Goal: Information Seeking & Learning: Learn about a topic

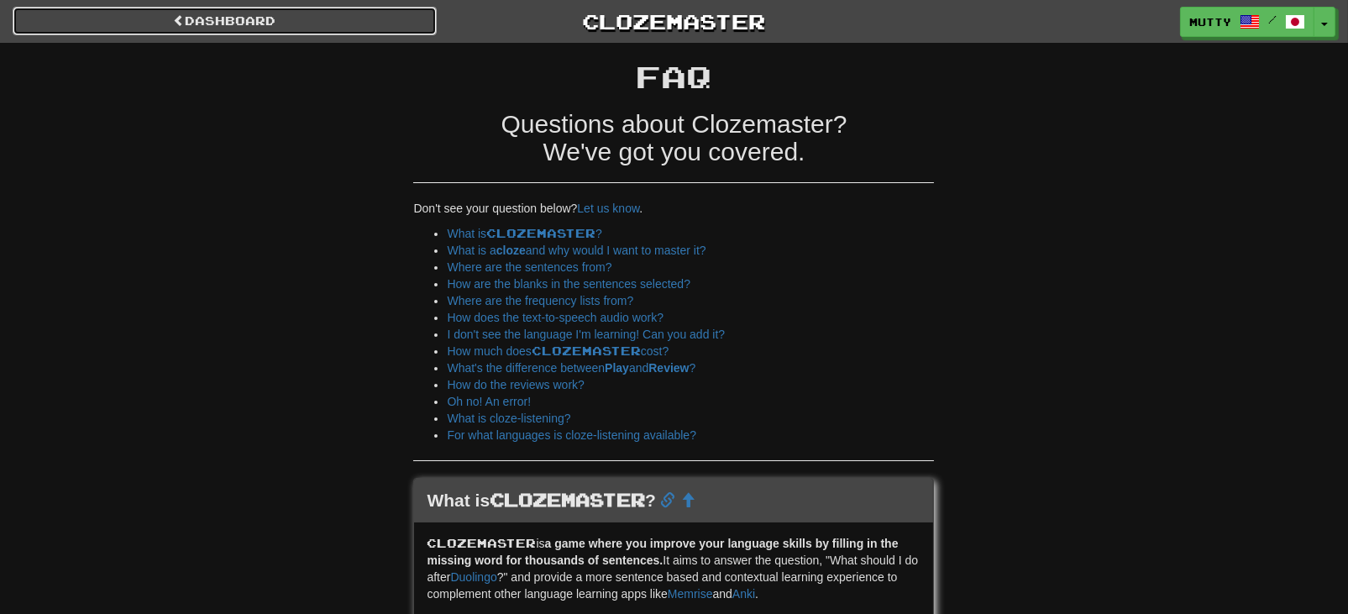
click at [210, 13] on link "Dashboard" at bounding box center [225, 21] width 424 height 29
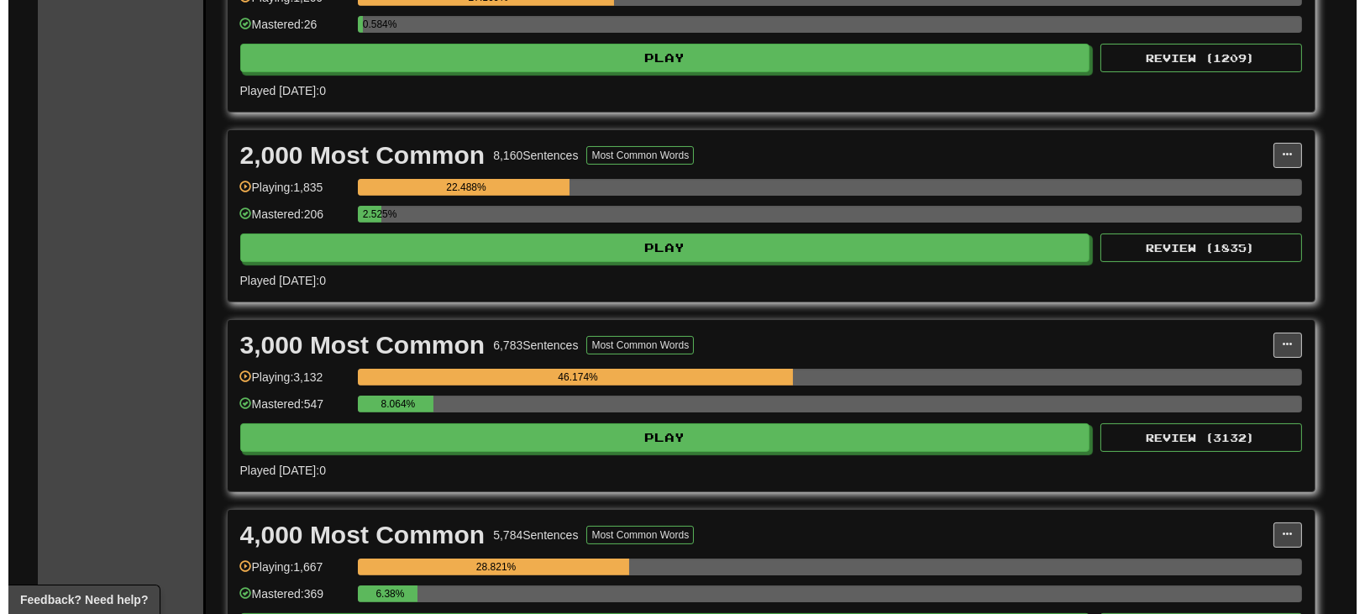
scroll to position [784, 0]
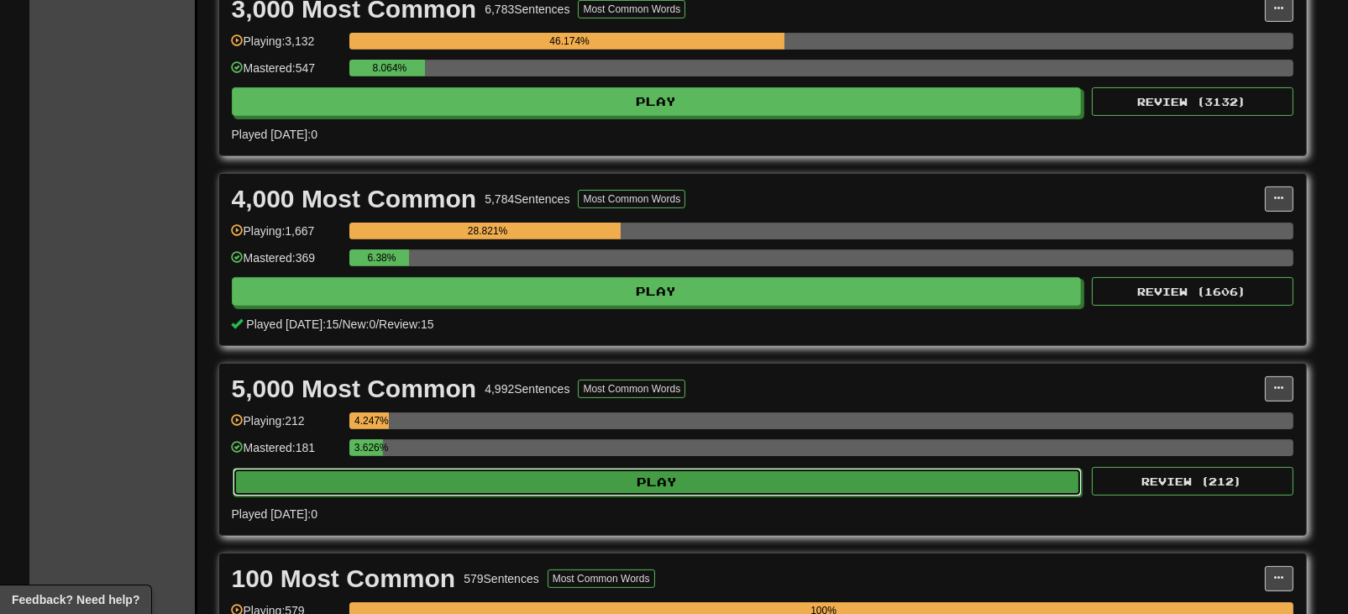
click at [547, 476] on button "Play" at bounding box center [658, 482] width 850 height 29
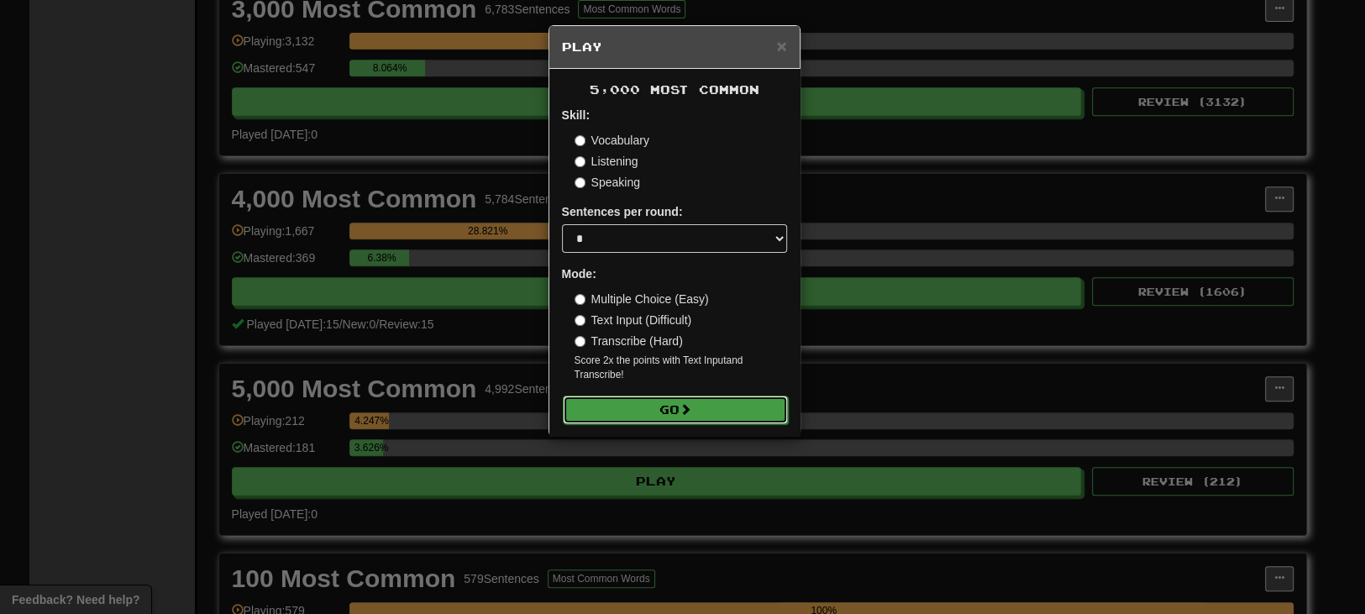
click at [696, 410] on button "Go" at bounding box center [675, 410] width 225 height 29
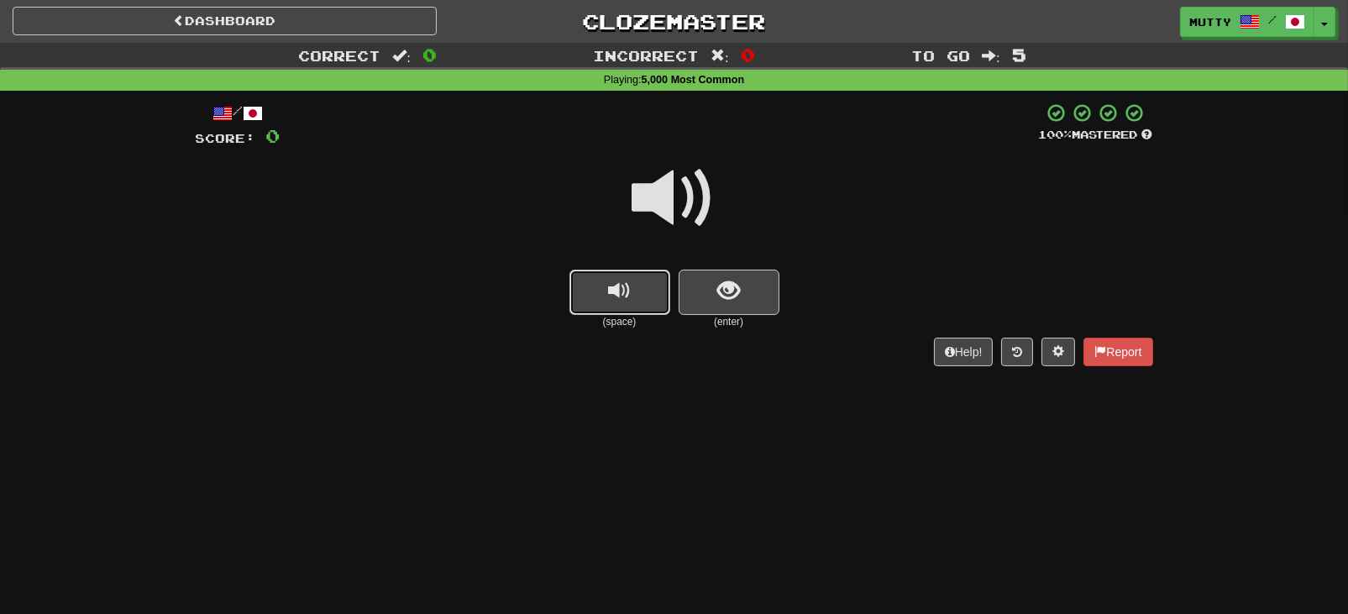
click at [609, 298] on span "replay audio" at bounding box center [619, 291] width 23 height 23
click at [744, 293] on button "show sentence" at bounding box center [729, 292] width 101 height 45
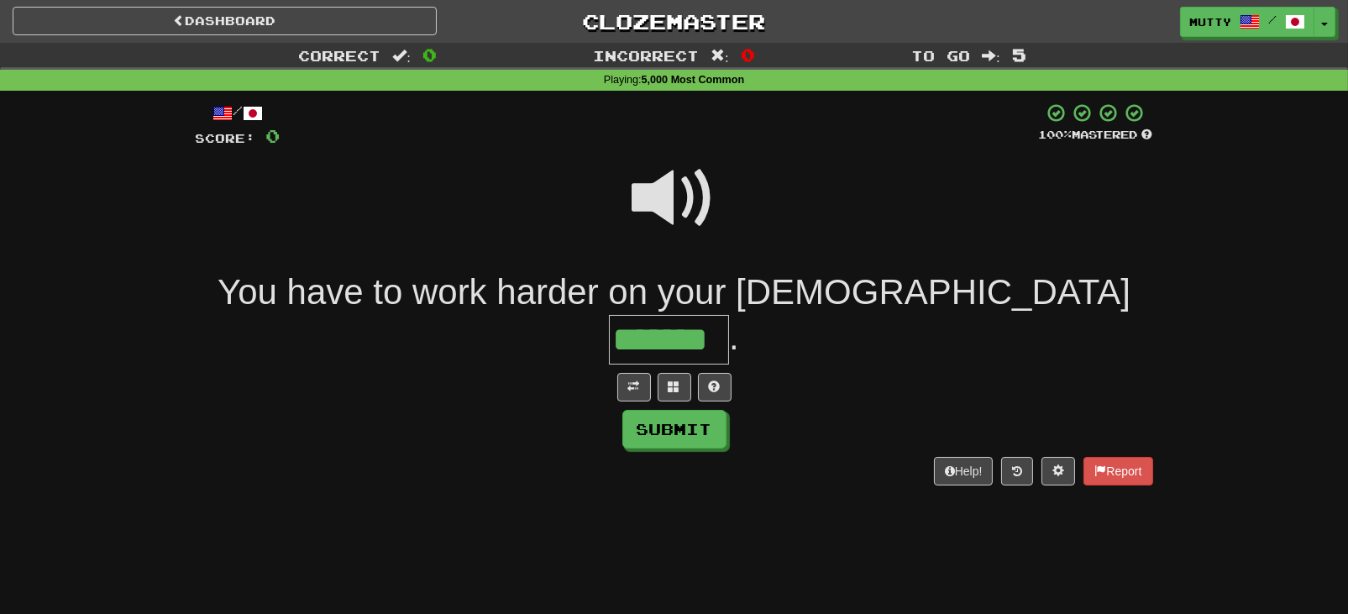
type input "*******"
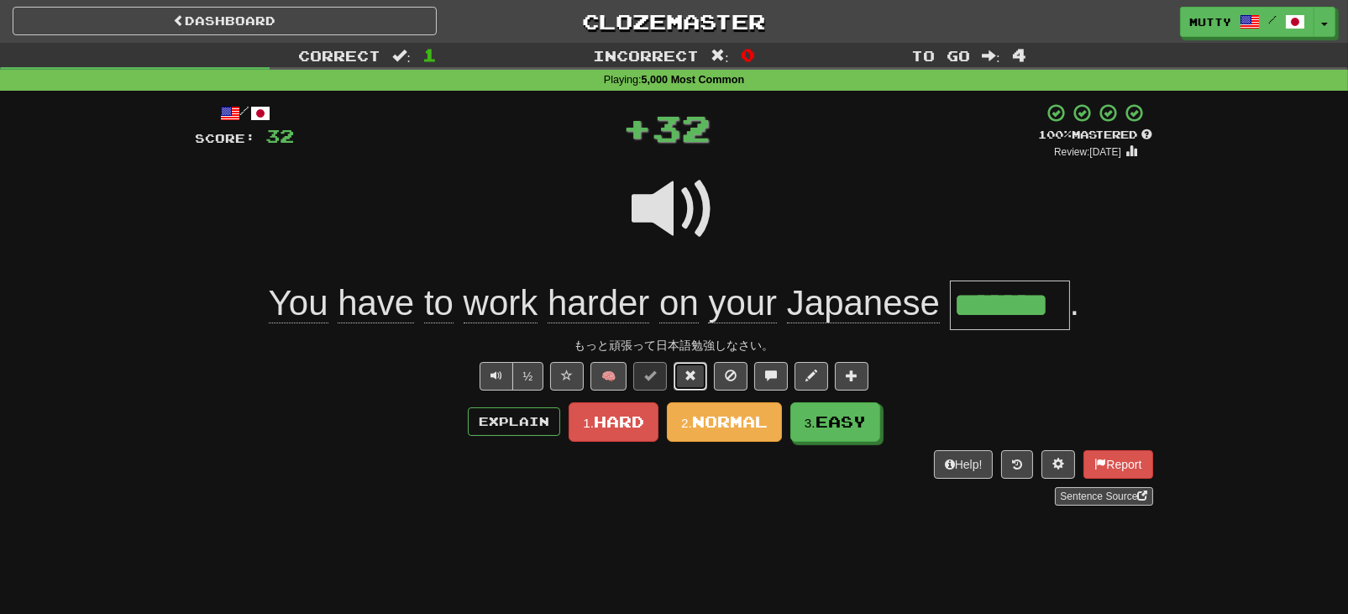
click at [694, 370] on span at bounding box center [691, 376] width 12 height 12
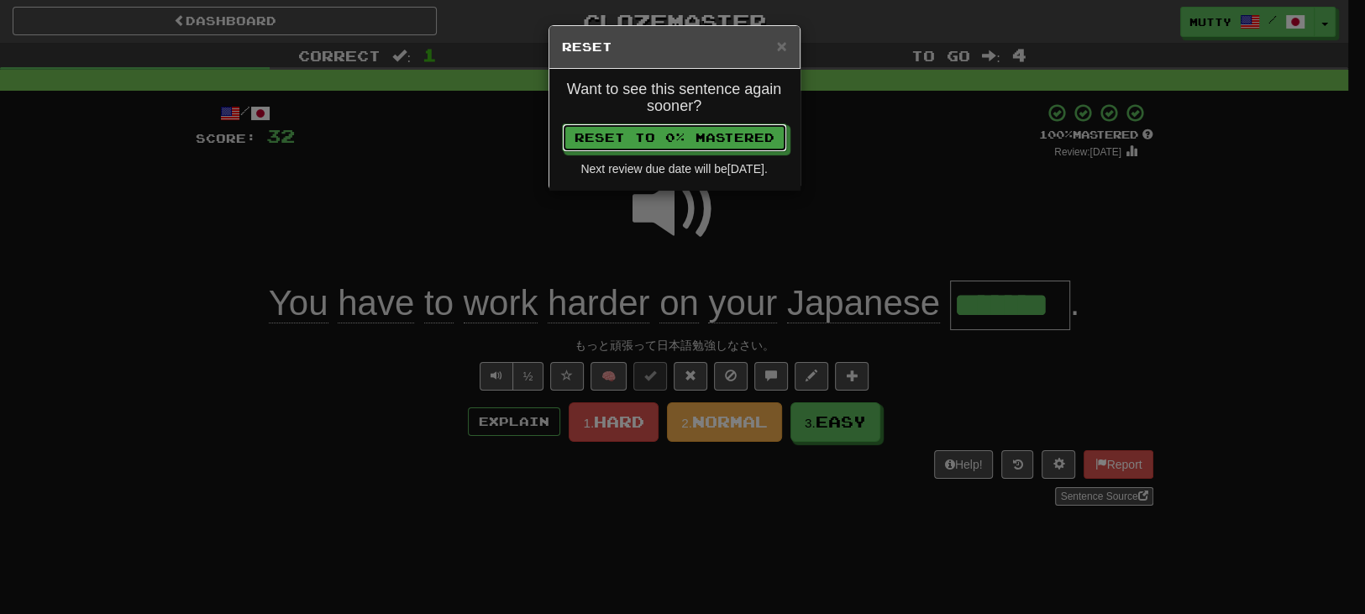
click at [710, 146] on button "Reset to 0% Mastered" at bounding box center [674, 138] width 225 height 29
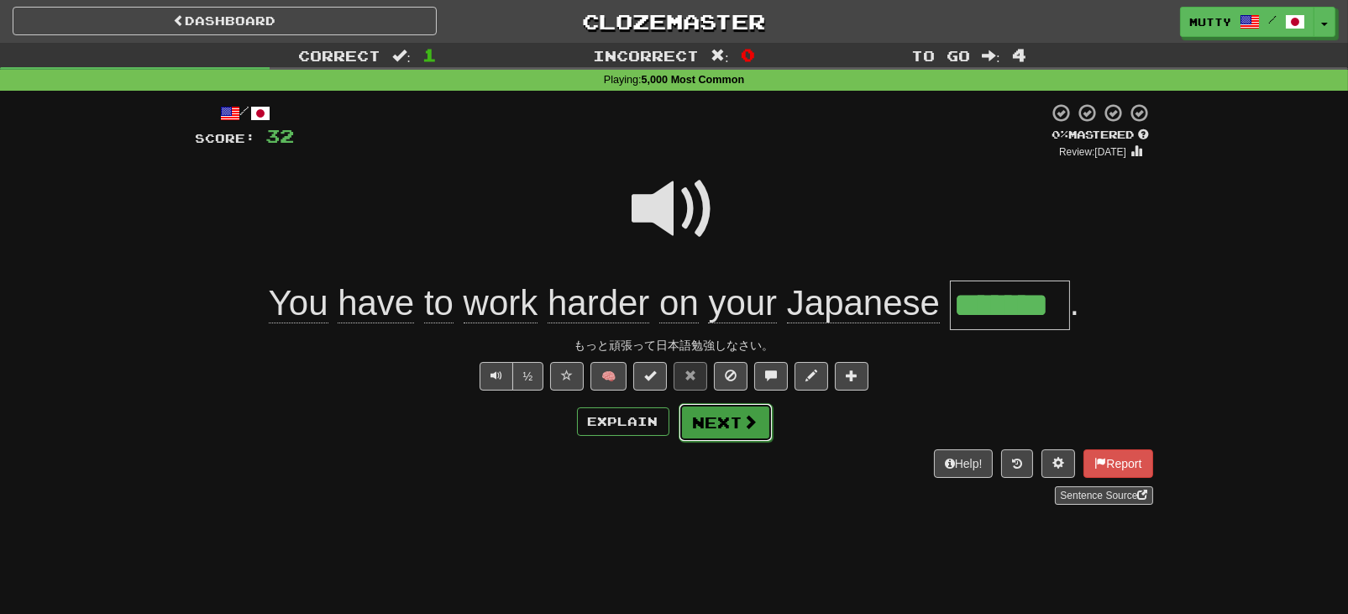
click at [711, 406] on button "Next" at bounding box center [726, 422] width 94 height 39
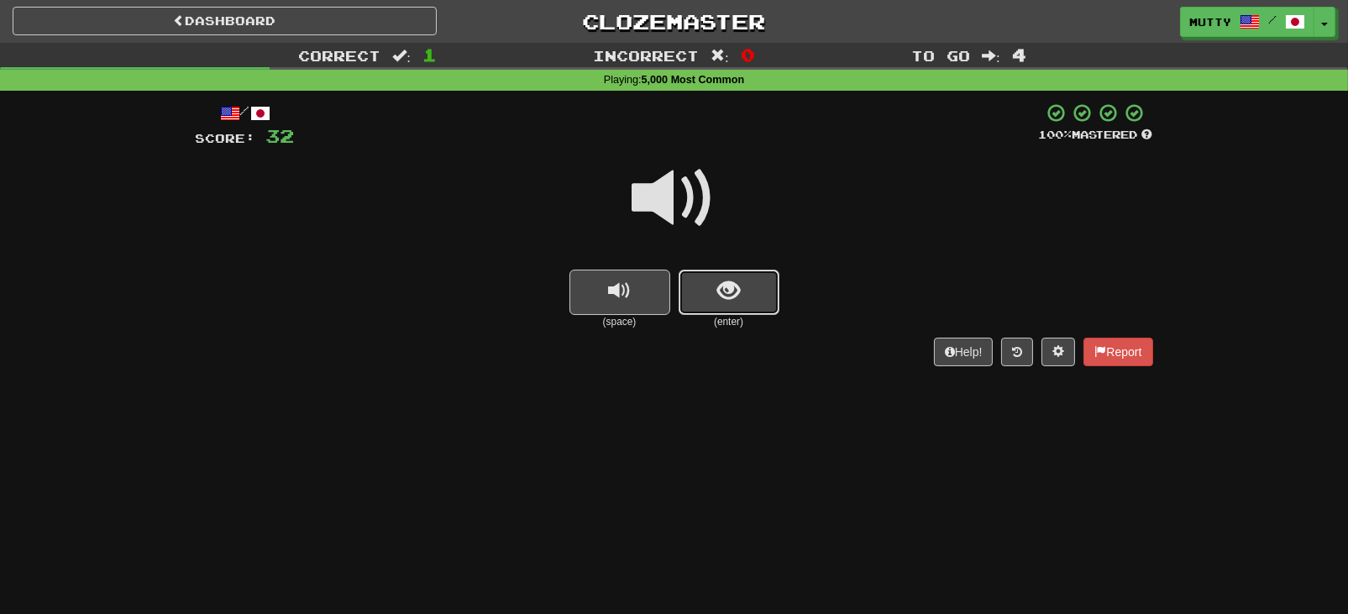
click at [738, 305] on button "show sentence" at bounding box center [729, 292] width 101 height 45
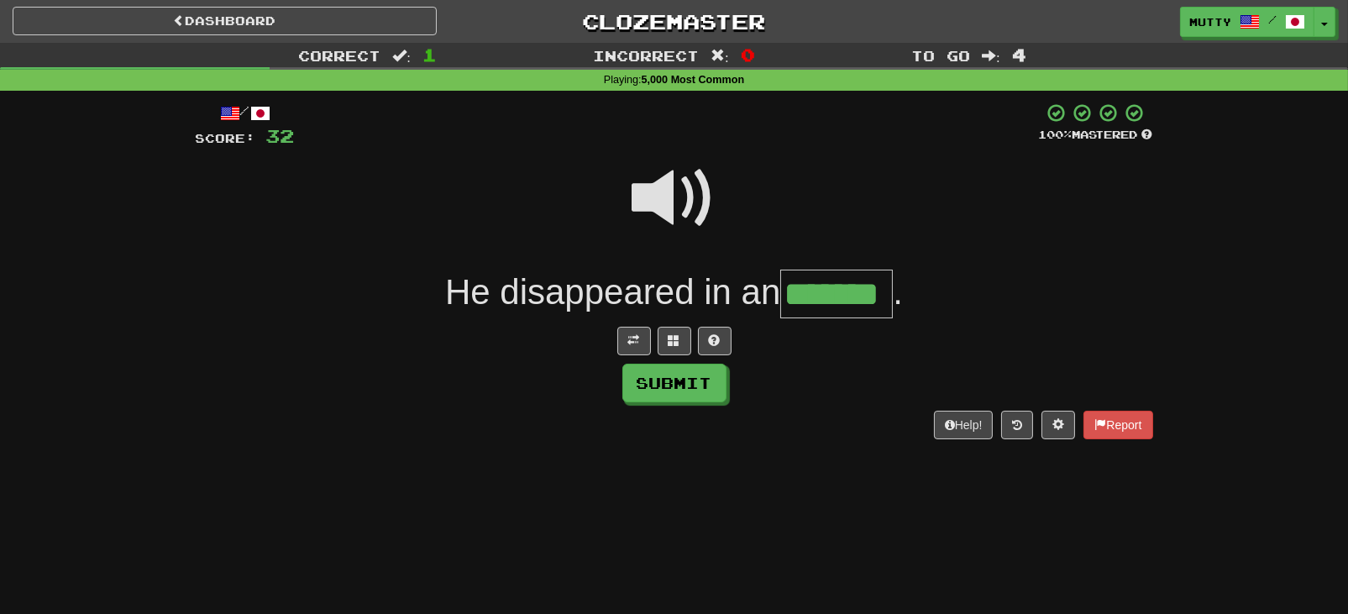
type input "*******"
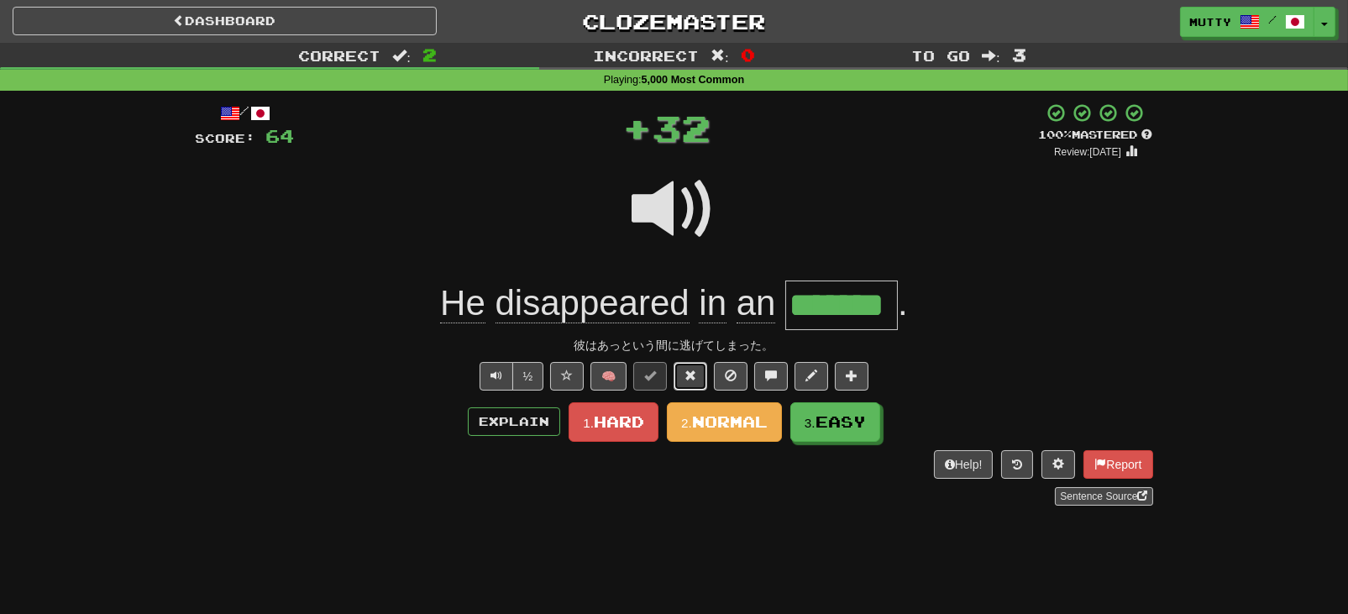
click at [688, 371] on span at bounding box center [691, 376] width 12 height 12
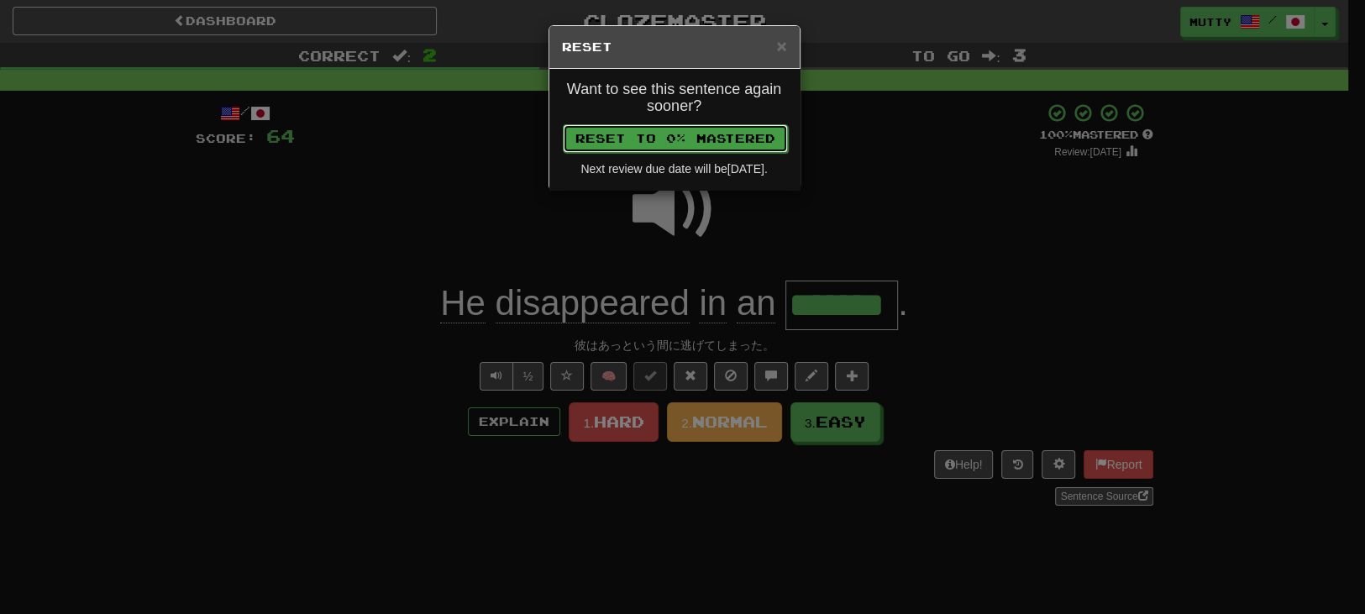
click at [682, 139] on button "Reset to 0% Mastered" at bounding box center [675, 138] width 225 height 29
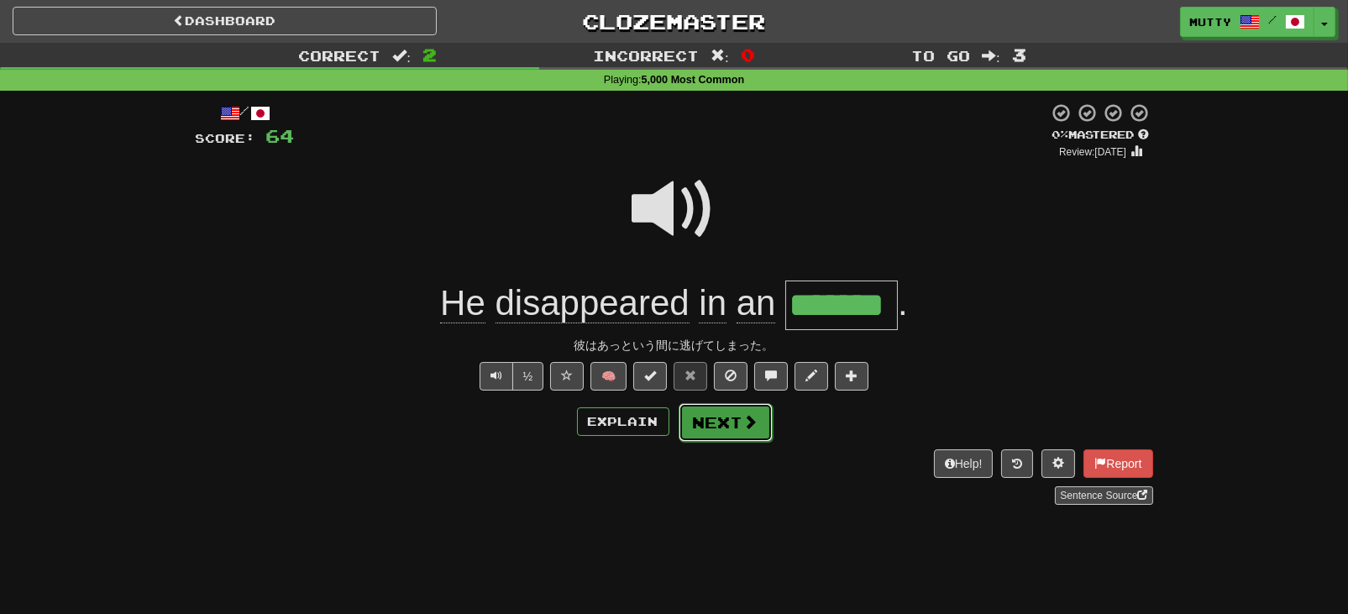
drag, startPoint x: 706, startPoint y: 420, endPoint x: 670, endPoint y: 406, distance: 38.1
click at [707, 418] on button "Next" at bounding box center [725, 421] width 94 height 39
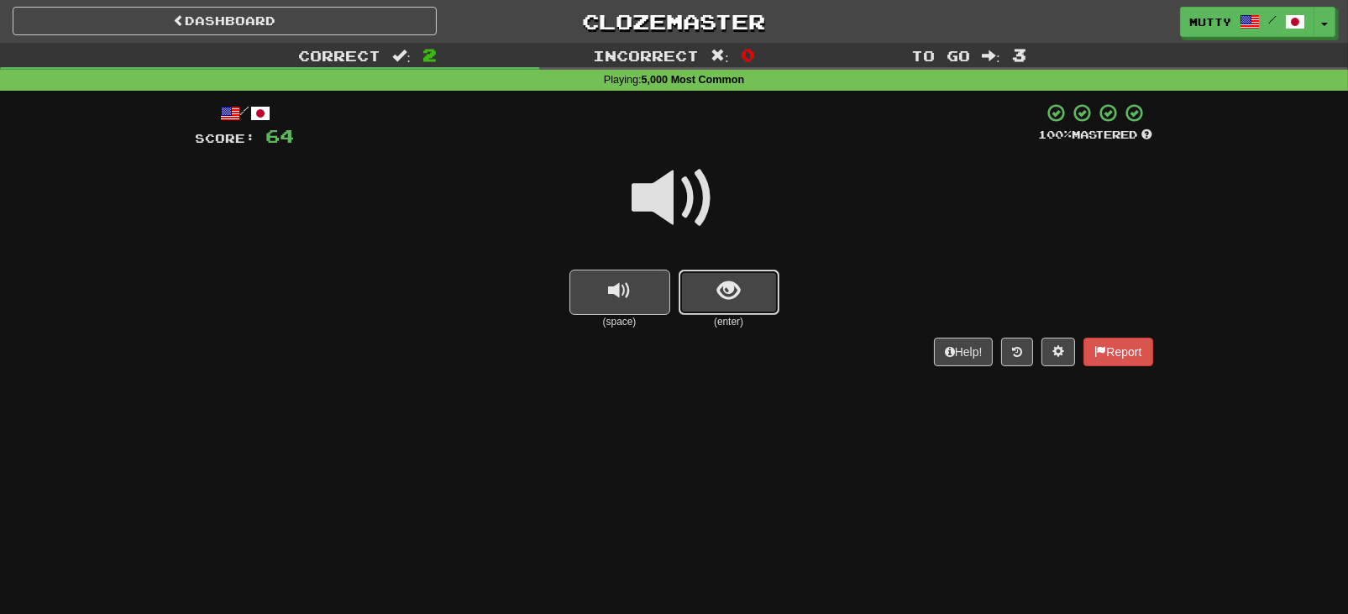
click at [754, 298] on button "show sentence" at bounding box center [729, 292] width 101 height 45
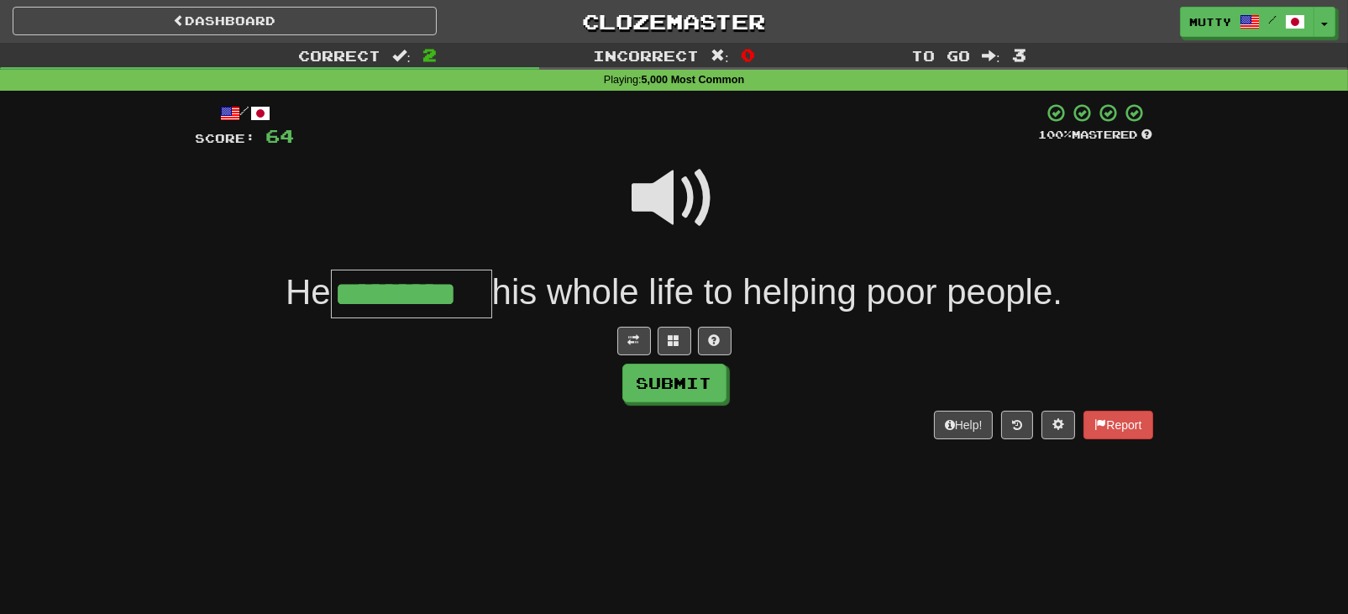
type input "*********"
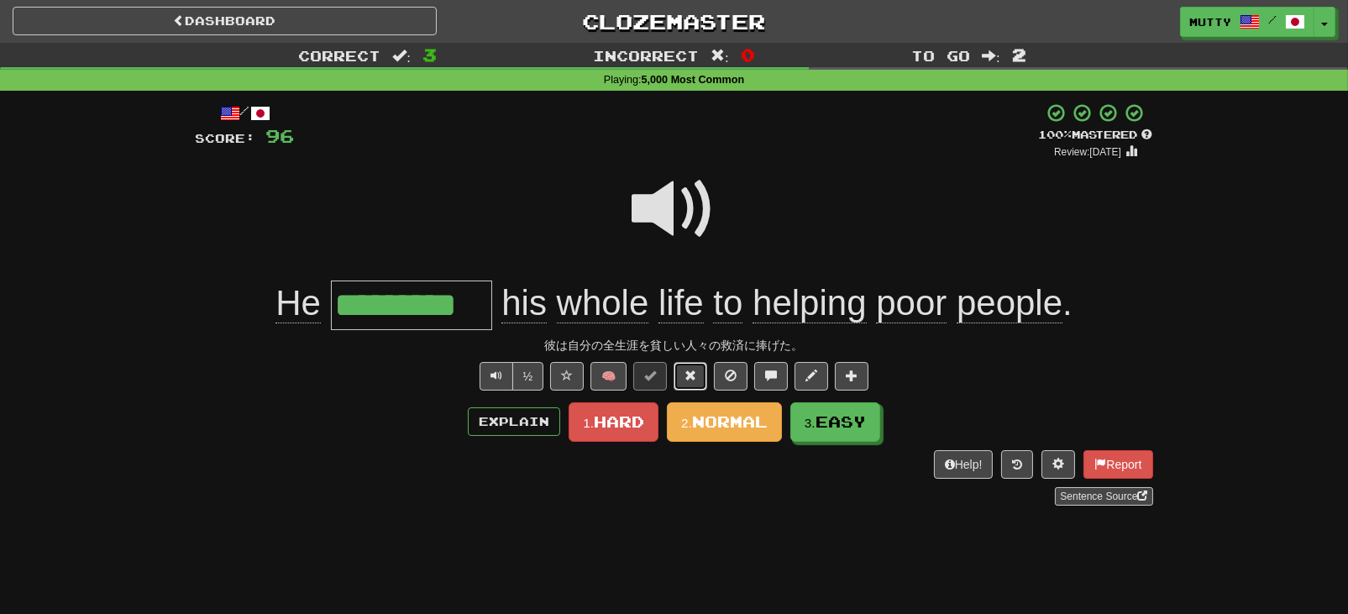
drag, startPoint x: 690, startPoint y: 375, endPoint x: 690, endPoint y: 345, distance: 29.4
click at [690, 345] on div "/ Score: 96 + 32 100 % Mastered Review: 2025-10-27 He ********* his whole life …" at bounding box center [675, 303] width 958 height 403
click at [695, 370] on span at bounding box center [691, 376] width 12 height 12
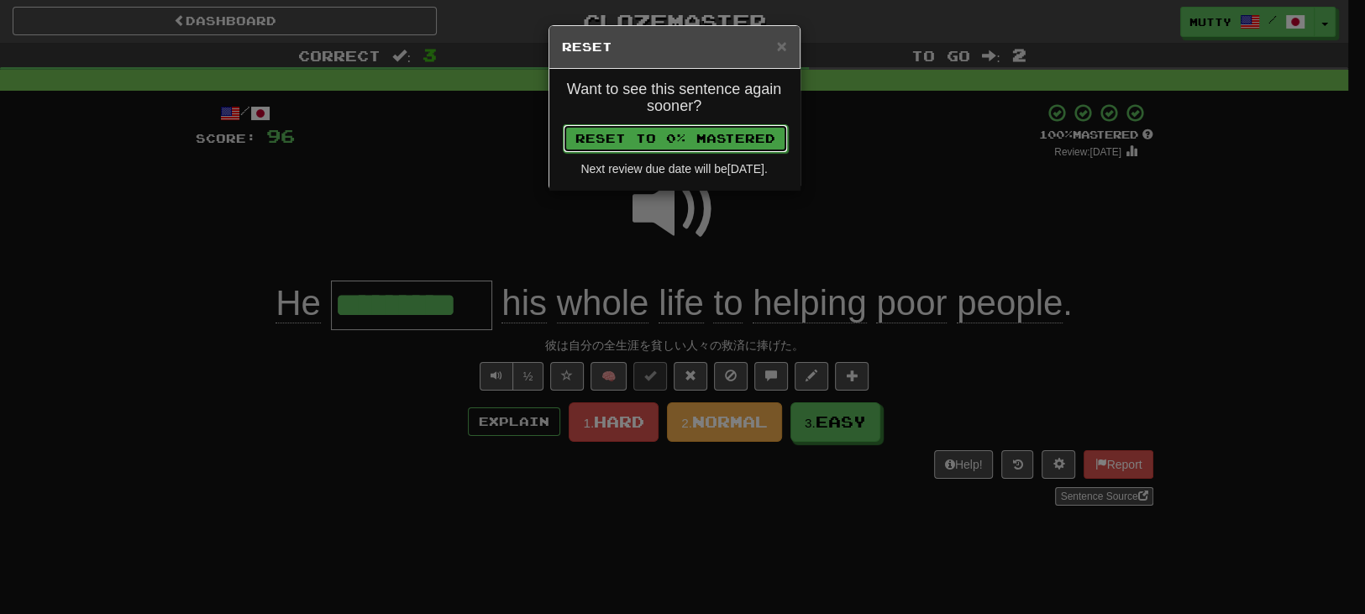
click at [692, 138] on button "Reset to 0% Mastered" at bounding box center [675, 138] width 225 height 29
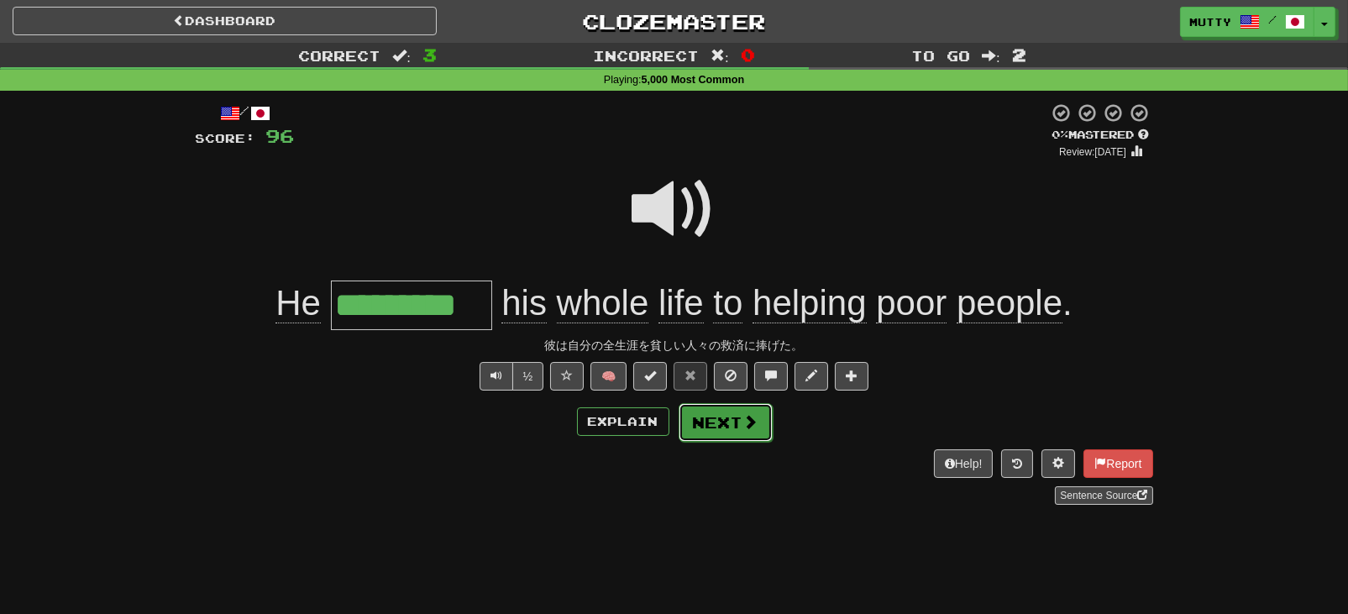
click at [713, 415] on button "Next" at bounding box center [726, 422] width 94 height 39
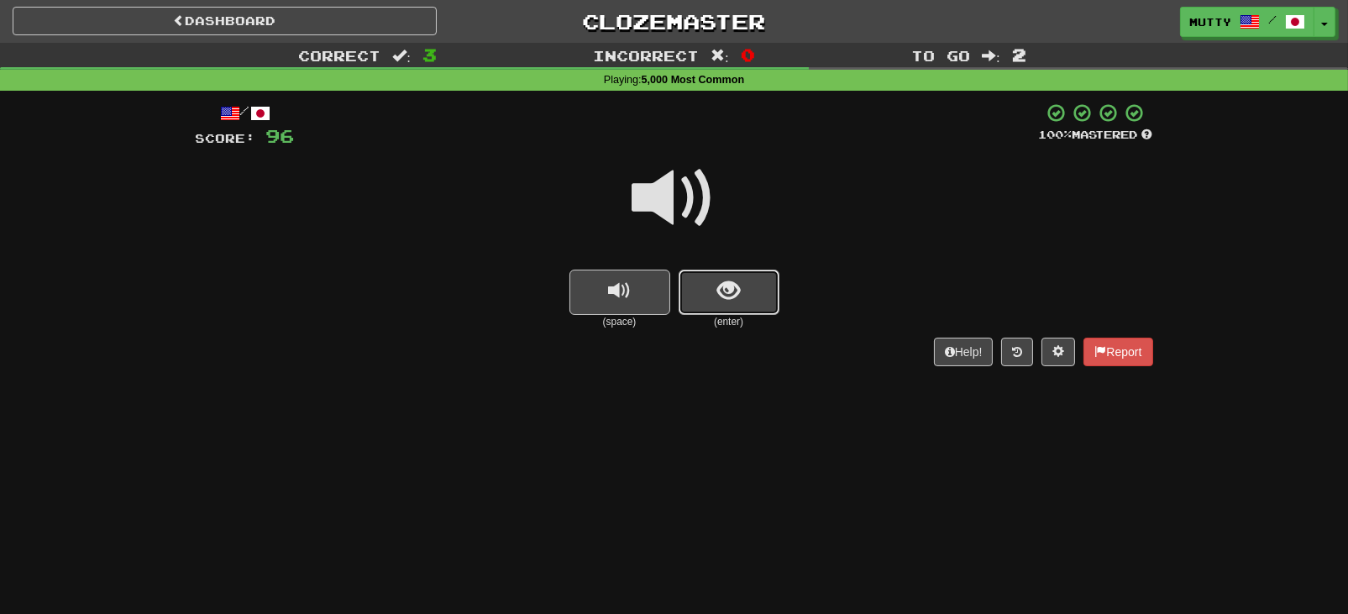
click at [744, 299] on button "show sentence" at bounding box center [729, 292] width 101 height 45
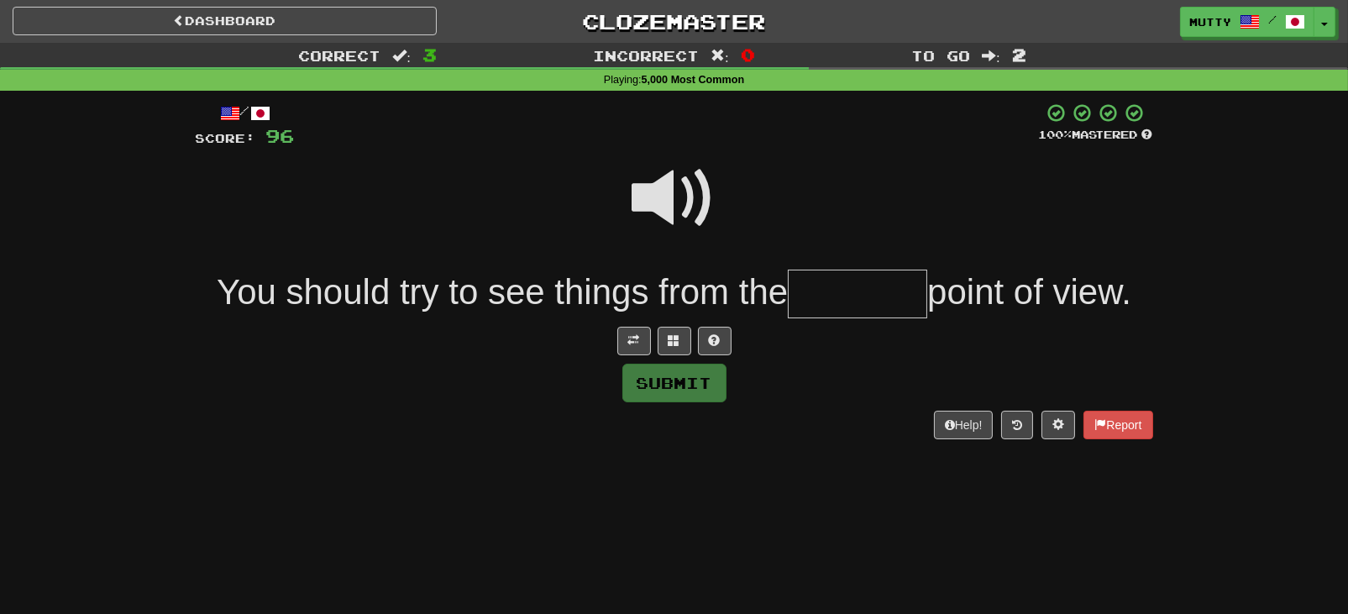
click at [670, 211] on span at bounding box center [675, 198] width 84 height 84
click at [864, 299] on input "text" at bounding box center [857, 295] width 139 height 50
type input "*********"
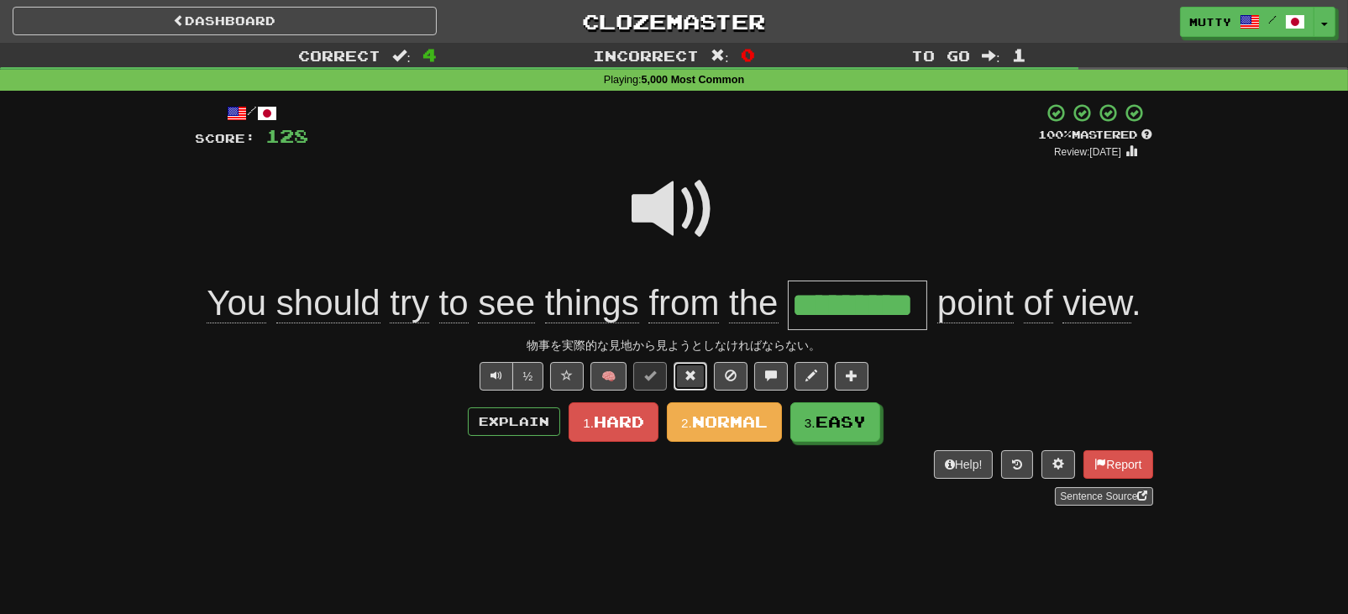
click at [694, 374] on span at bounding box center [691, 376] width 12 height 12
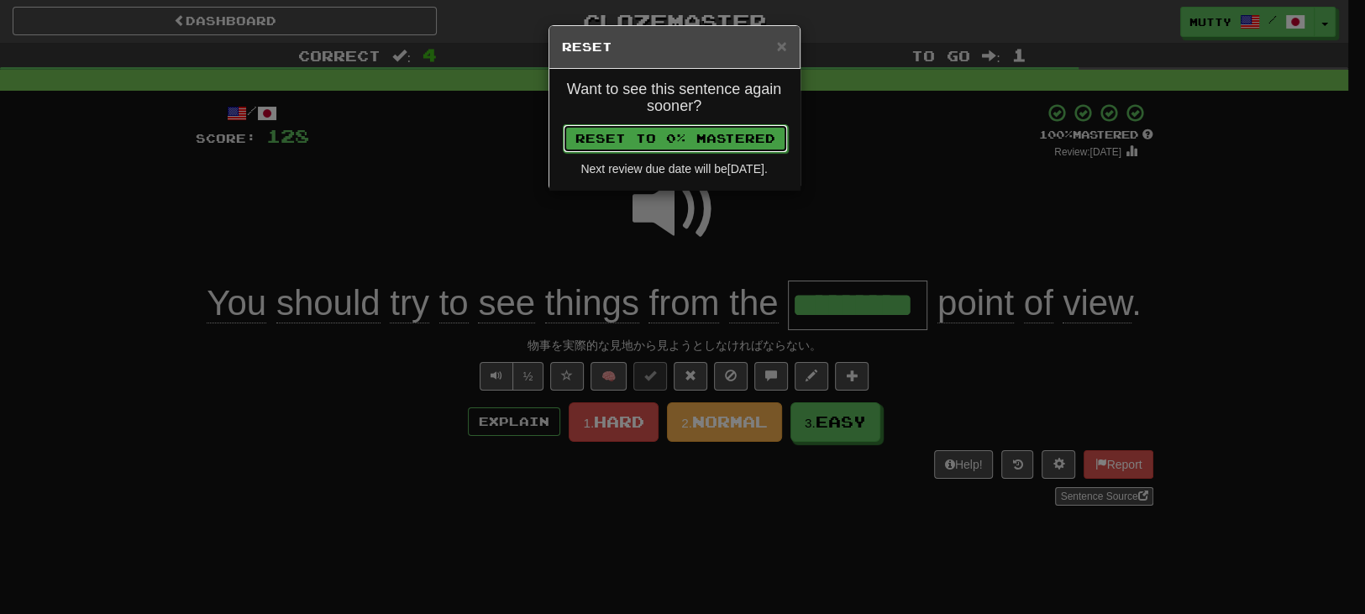
click at [717, 145] on button "Reset to 0% Mastered" at bounding box center [675, 138] width 225 height 29
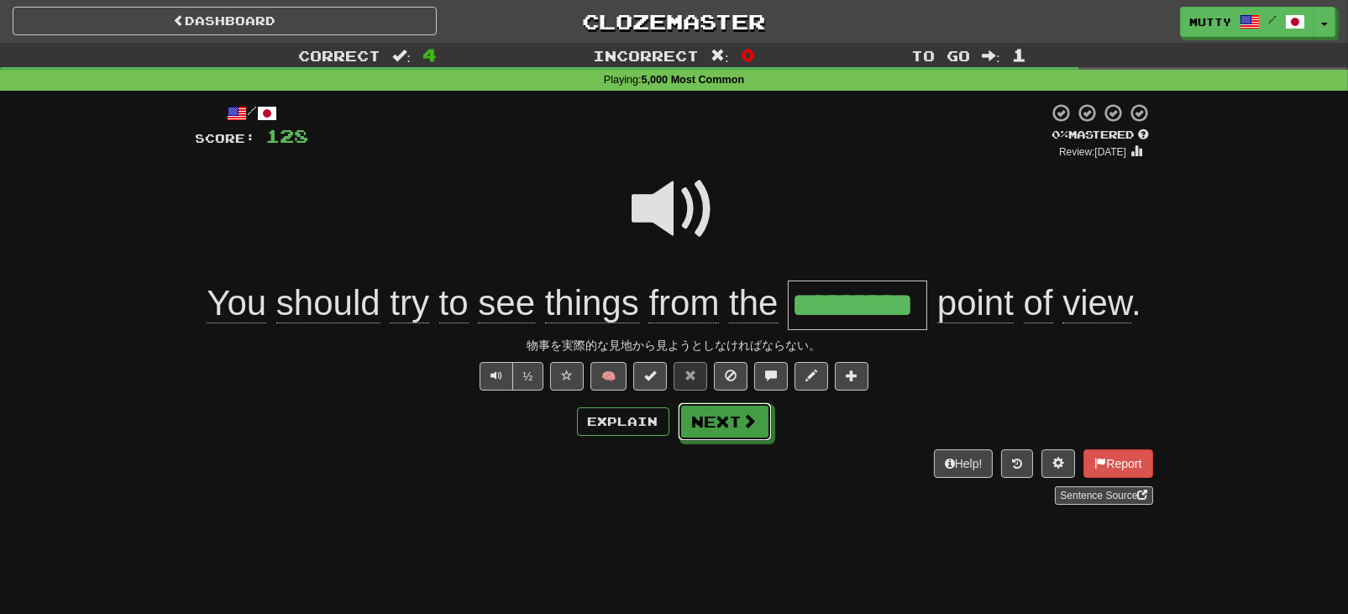
click at [714, 423] on button "Next" at bounding box center [725, 421] width 94 height 39
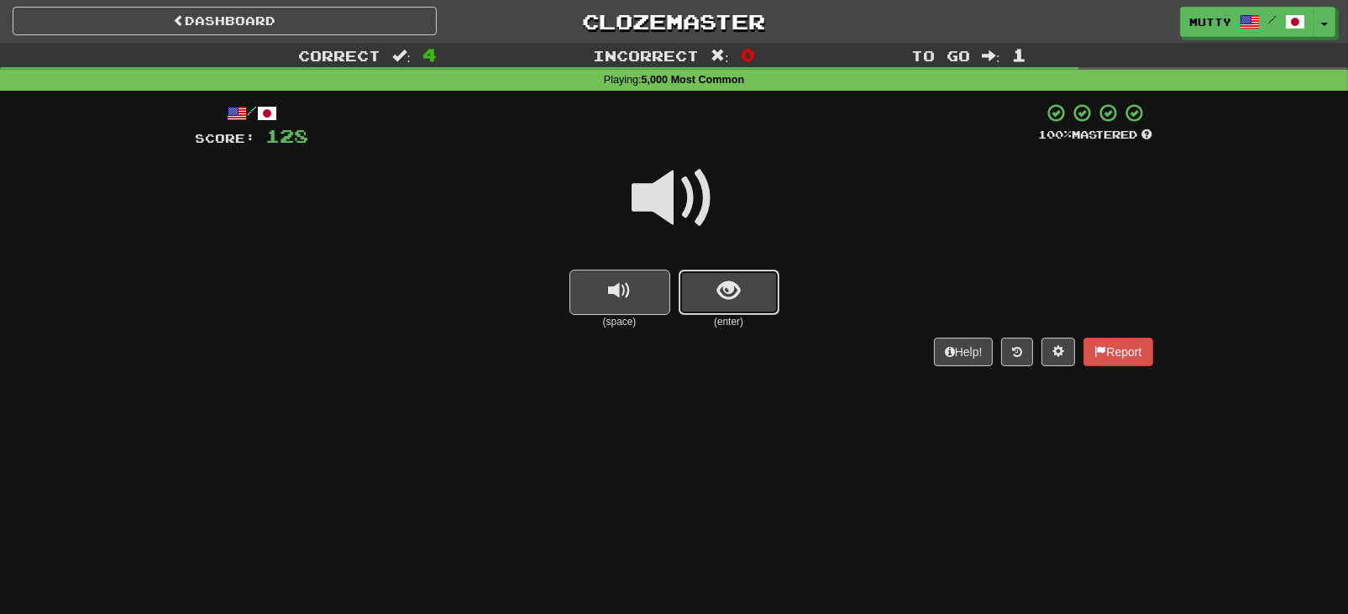
click at [741, 296] on button "show sentence" at bounding box center [729, 292] width 101 height 45
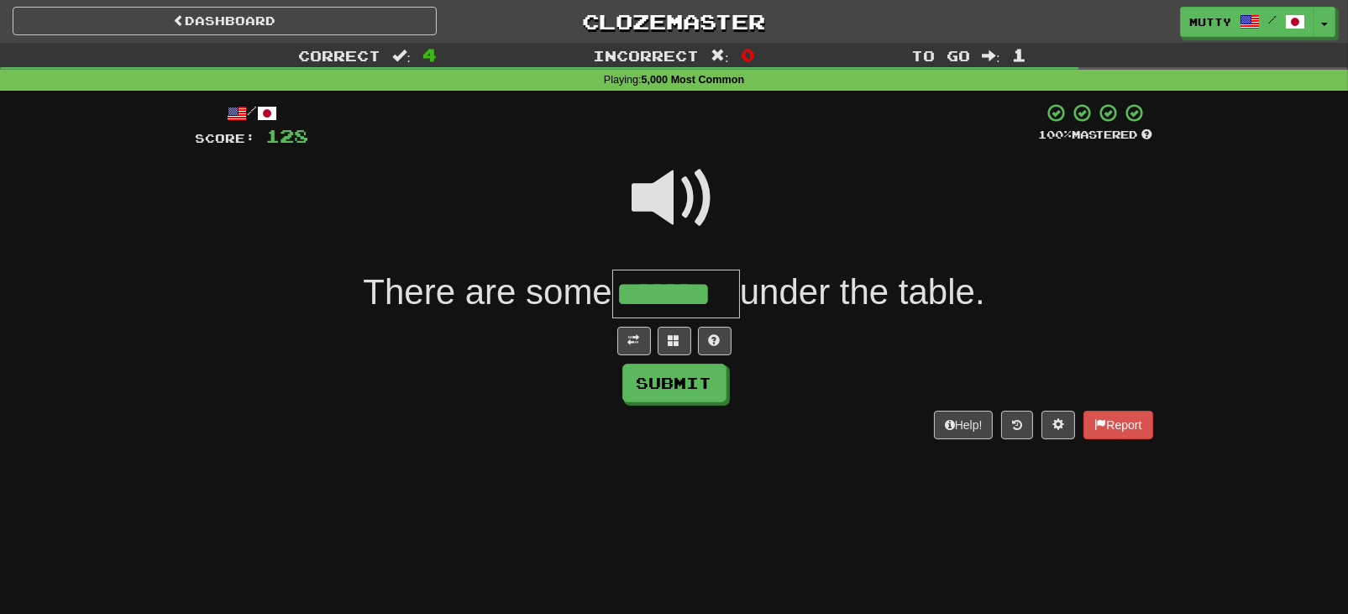
type input "*******"
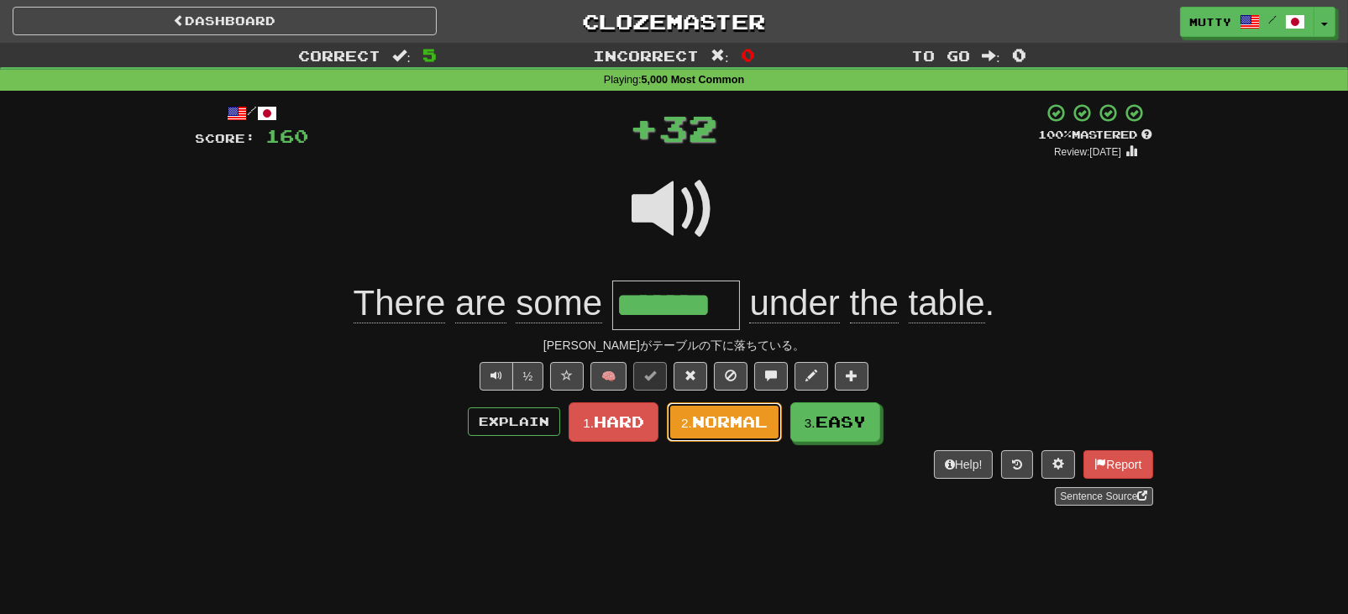
click at [707, 420] on span "Normal" at bounding box center [730, 422] width 76 height 18
